Goal: Task Accomplishment & Management: Use online tool/utility

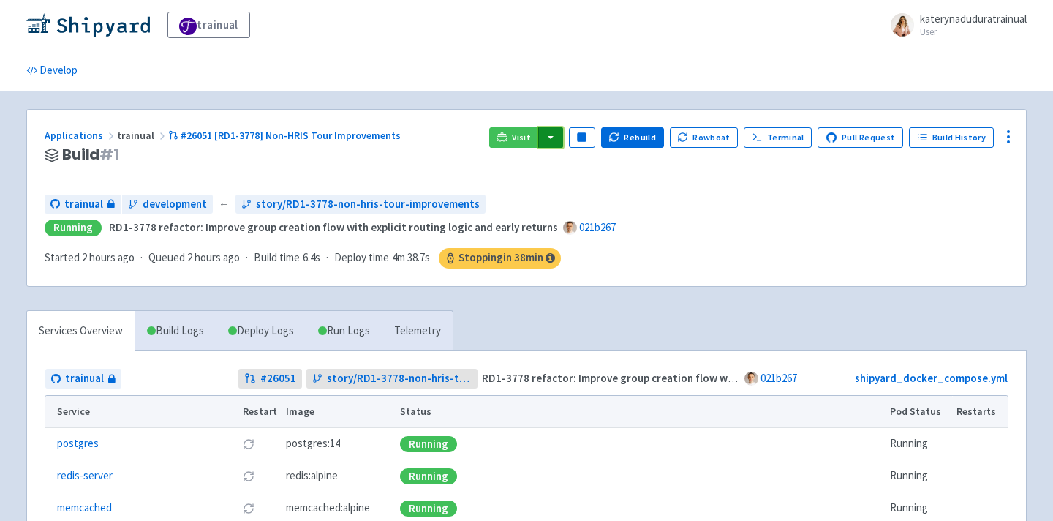
click at [563, 129] on button "button" at bounding box center [550, 137] width 25 height 20
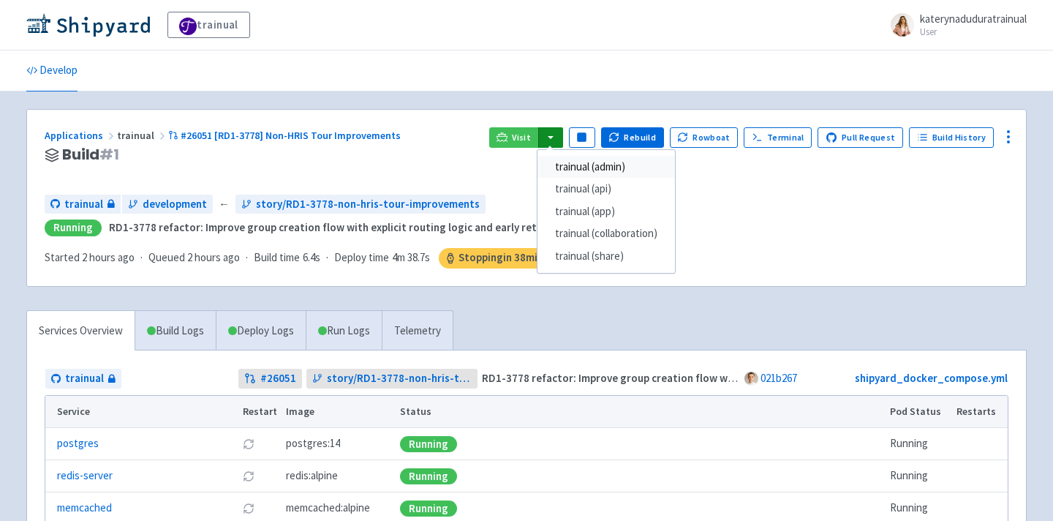
click at [593, 156] on link "trainual (admin)" at bounding box center [605, 167] width 137 height 23
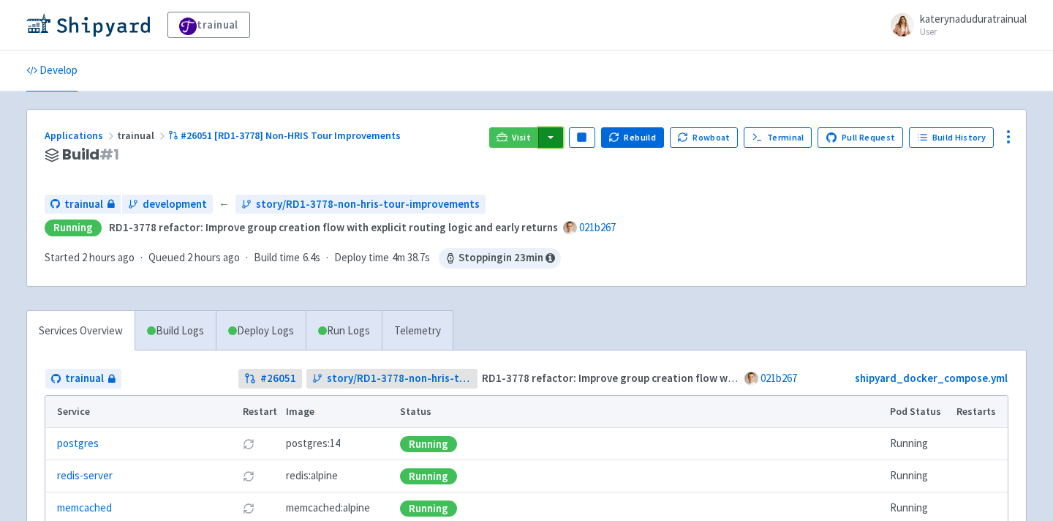
click at [561, 137] on button "button" at bounding box center [550, 137] width 25 height 20
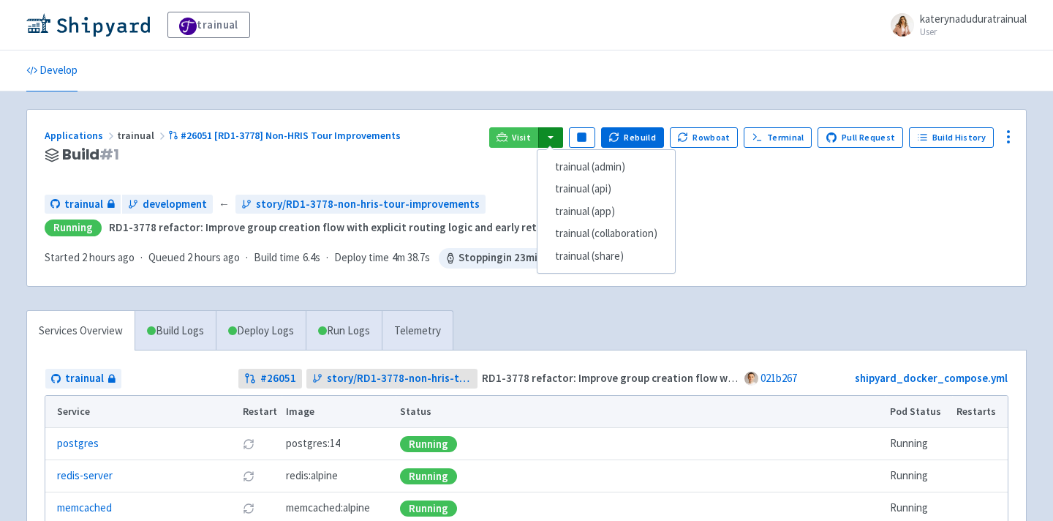
click at [323, 12] on div "trainual katerynaduduratrainual User Profile Sign out" at bounding box center [526, 25] width 1000 height 26
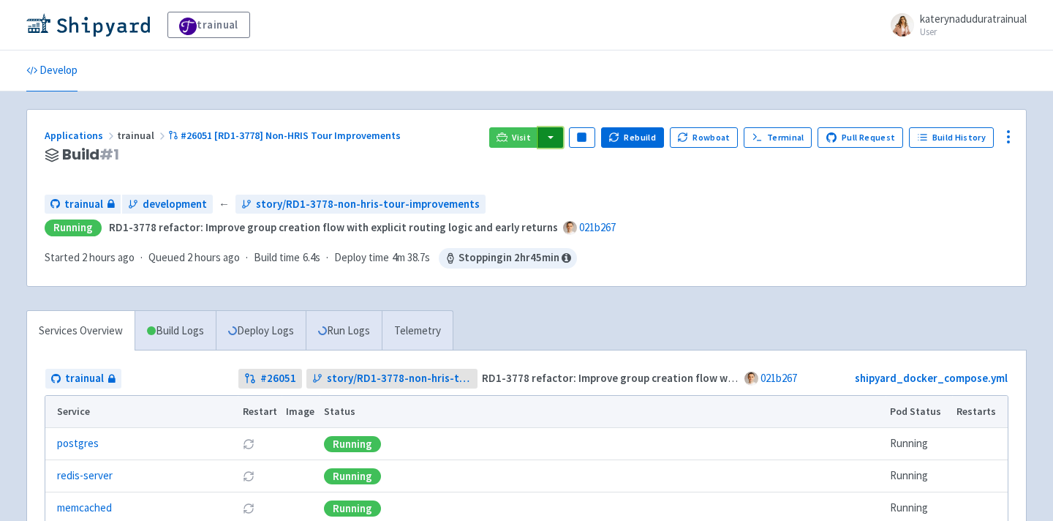
click at [561, 140] on button "button" at bounding box center [550, 137] width 25 height 20
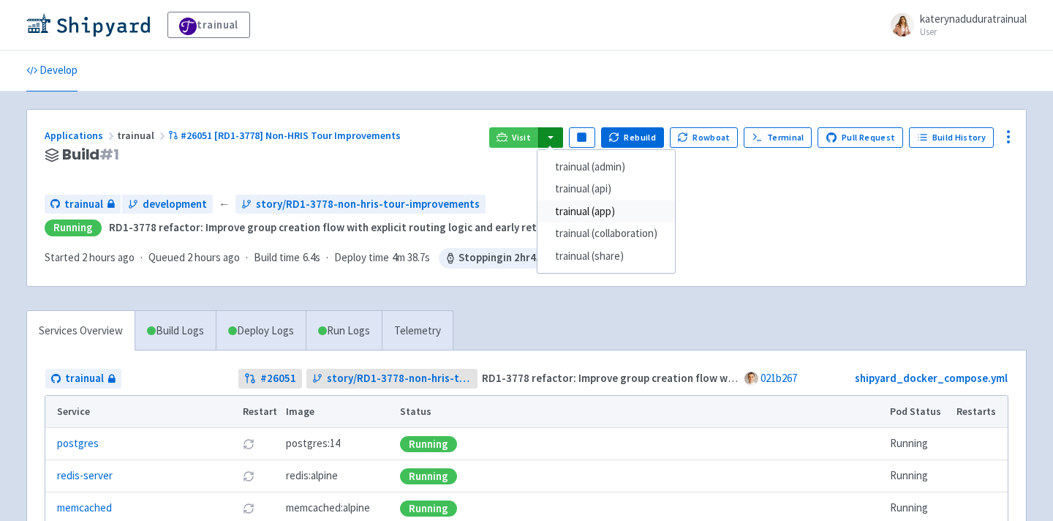
click at [644, 211] on link "trainual (app)" at bounding box center [605, 211] width 137 height 23
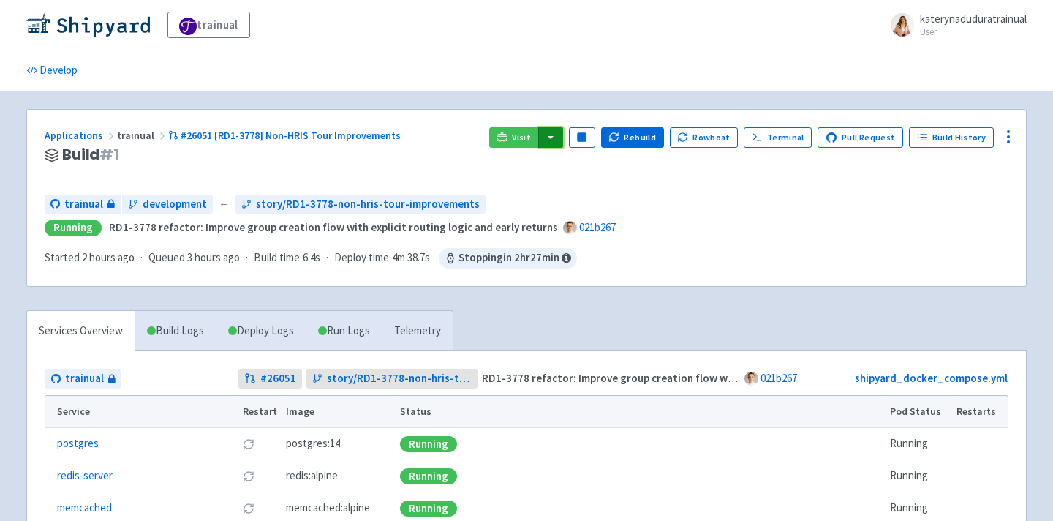
click at [563, 134] on button "button" at bounding box center [550, 137] width 25 height 20
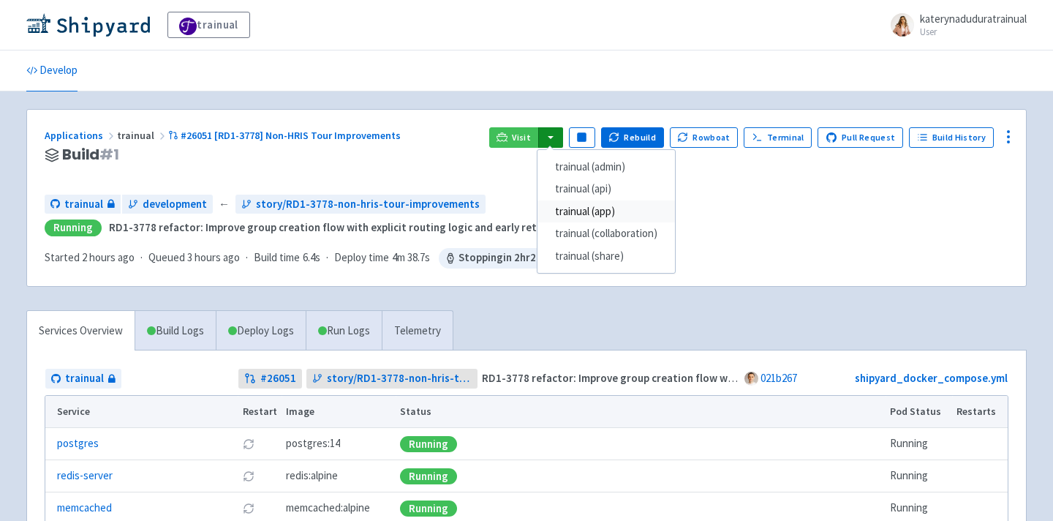
click at [633, 205] on link "trainual (app)" at bounding box center [605, 211] width 137 height 23
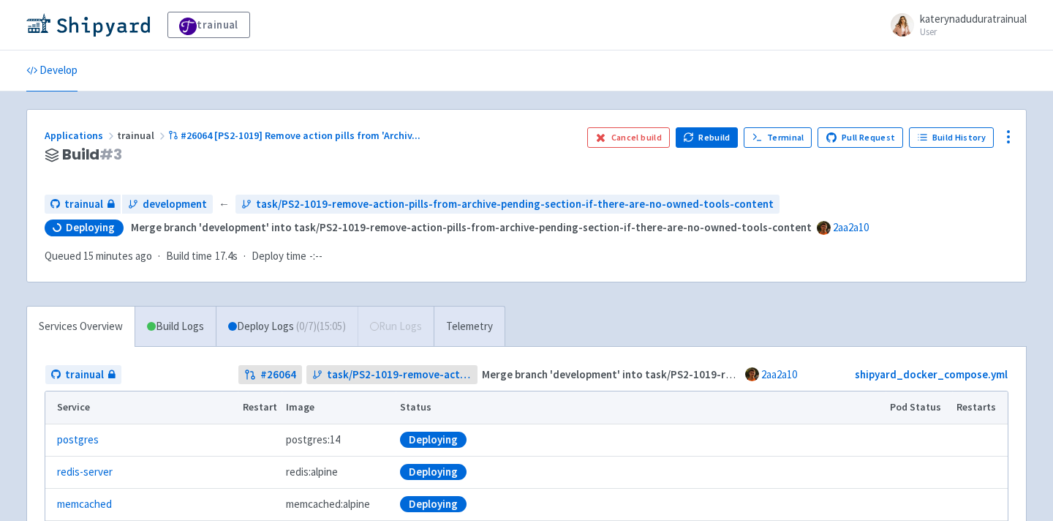
click at [374, 99] on div "trainual katerynaduduratrainual User Profile Sign out Develop" at bounding box center [526, 360] width 1053 height 720
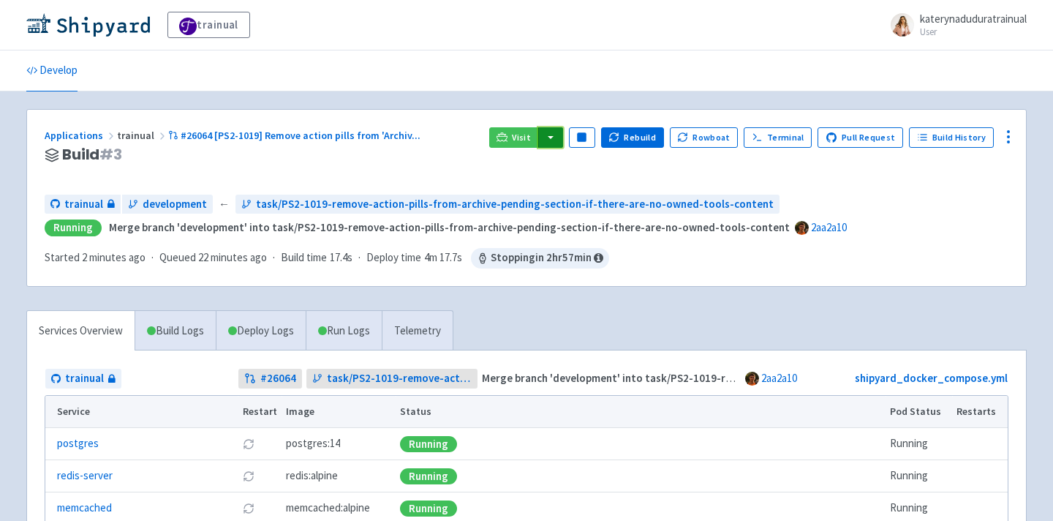
click at [560, 133] on button "button" at bounding box center [550, 137] width 25 height 20
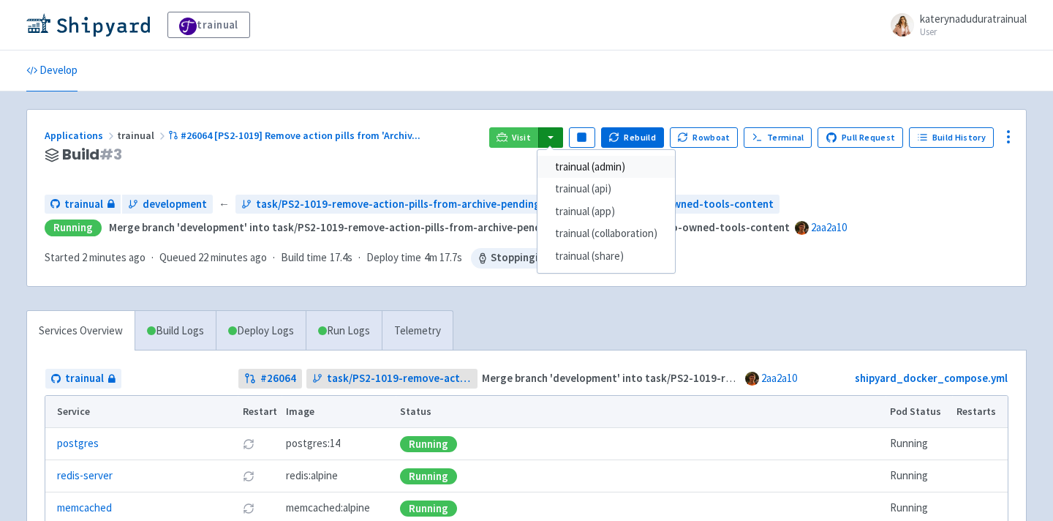
click at [597, 164] on link "trainual (admin)" at bounding box center [605, 167] width 137 height 23
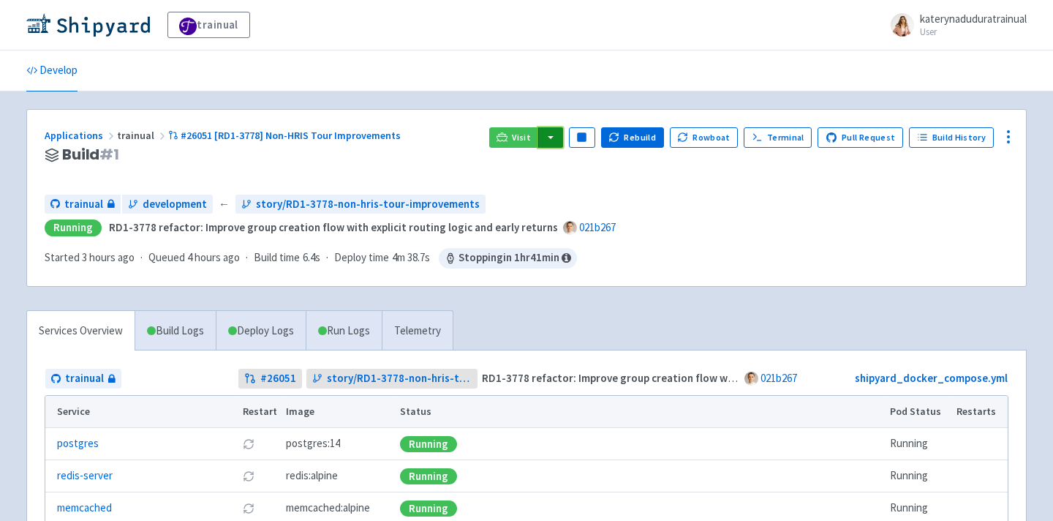
click at [563, 143] on button "button" at bounding box center [550, 137] width 25 height 20
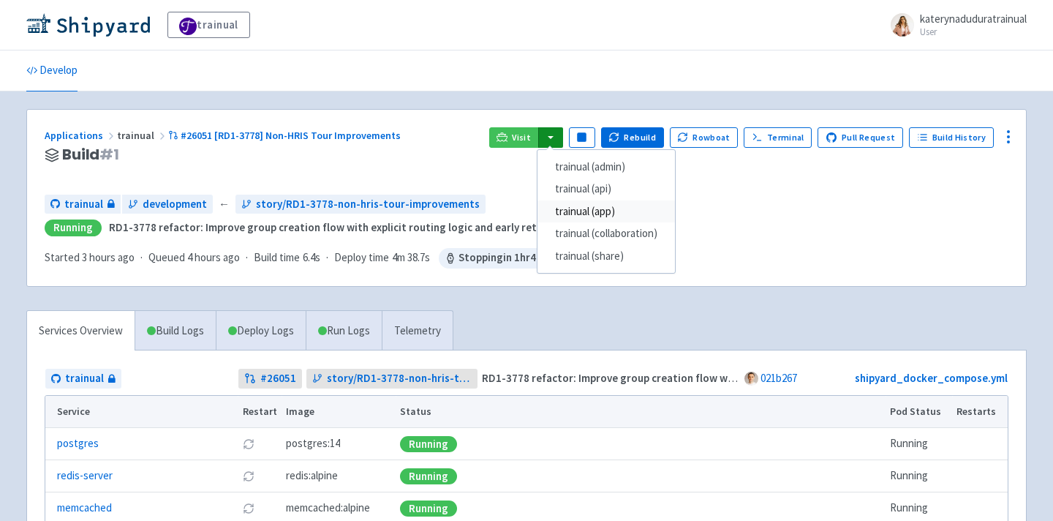
click at [632, 214] on link "trainual (app)" at bounding box center [605, 211] width 137 height 23
